Goal: Navigation & Orientation: Find specific page/section

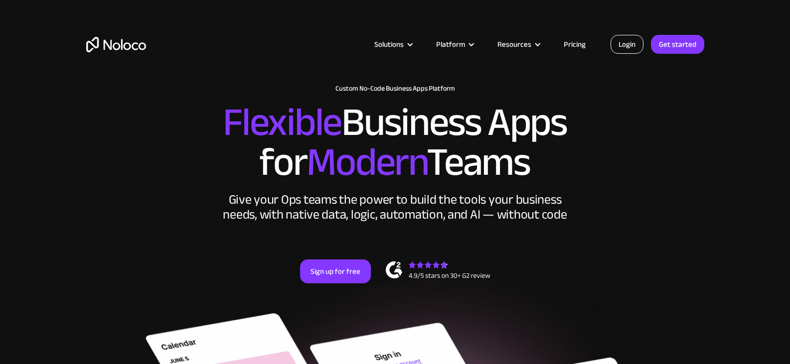
click at [633, 45] on link "Login" at bounding box center [626, 44] width 33 height 19
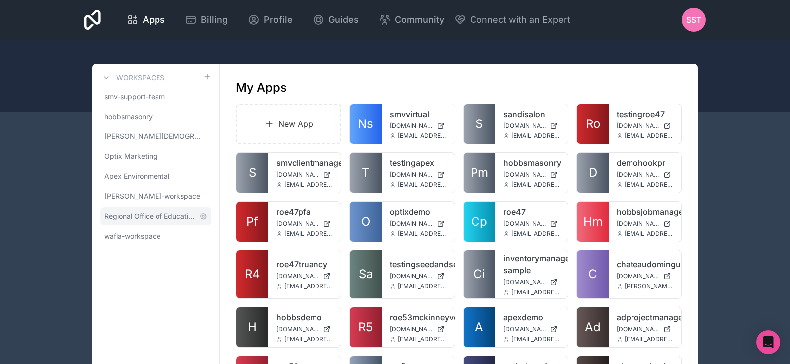
click at [131, 220] on span "Regional Office of Education 53" at bounding box center [149, 216] width 91 height 10
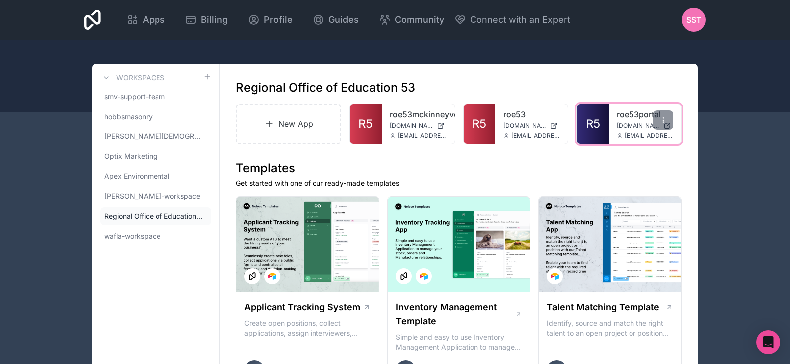
click at [608, 111] on link "R5" at bounding box center [592, 124] width 32 height 40
